Goal: Task Accomplishment & Management: Manage account settings

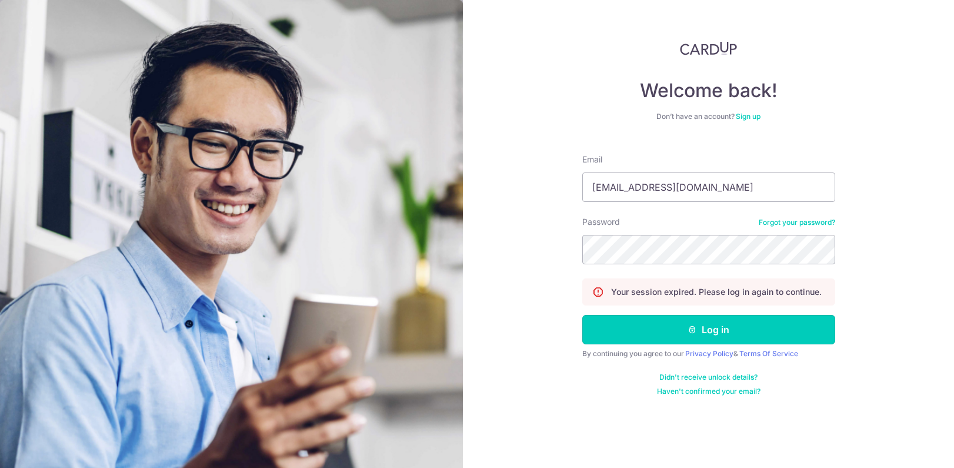
click at [662, 324] on button "Log in" at bounding box center [708, 329] width 253 height 29
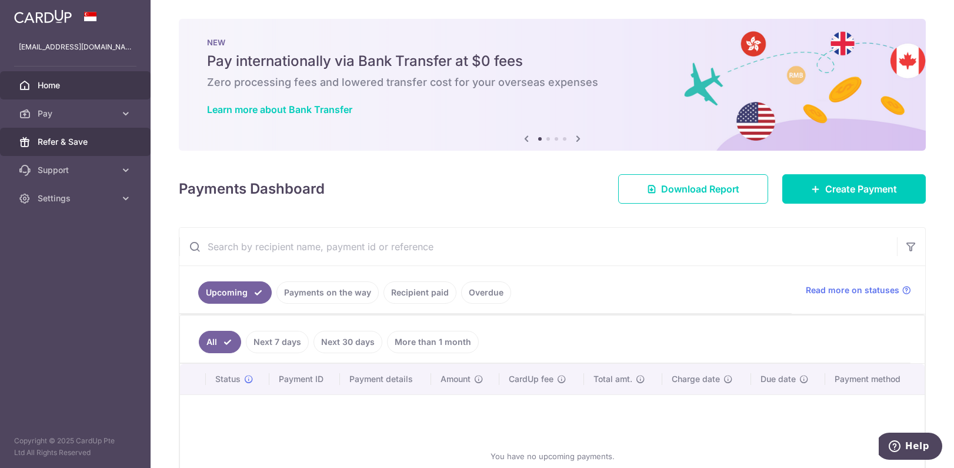
click at [61, 145] on span "Refer & Save" at bounding box center [77, 142] width 78 height 12
